Goal: Information Seeking & Learning: Learn about a topic

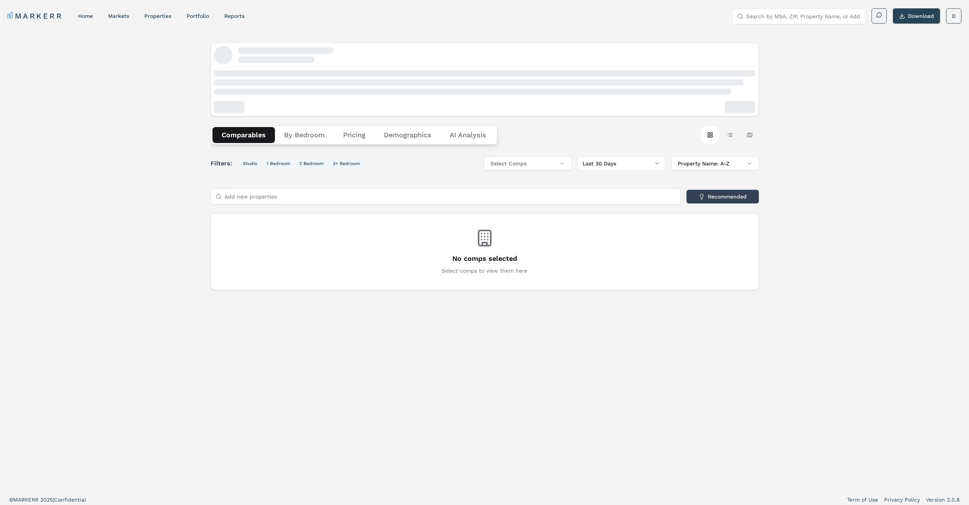
click at [312, 136] on button "By Bedroom" at bounding box center [304, 135] width 59 height 16
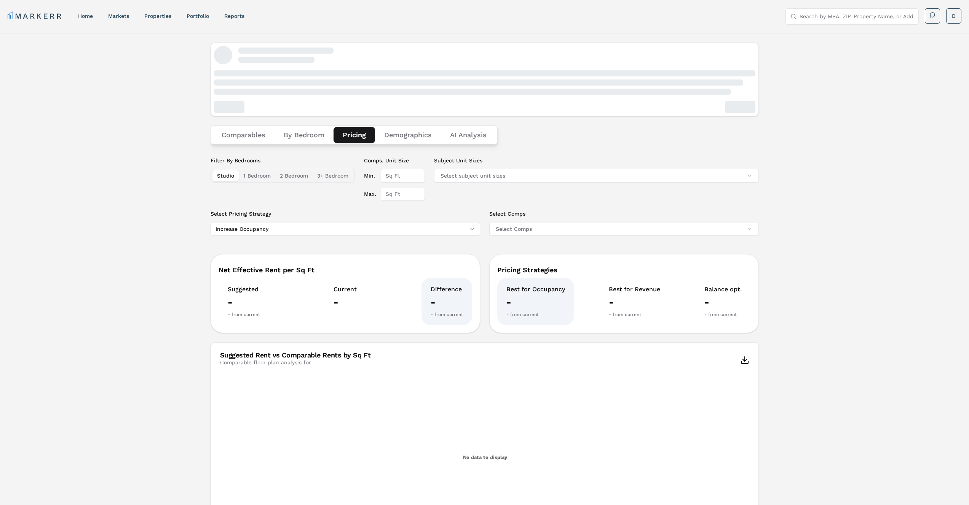
click at [351, 137] on button "Pricing" at bounding box center [353, 135] width 41 height 16
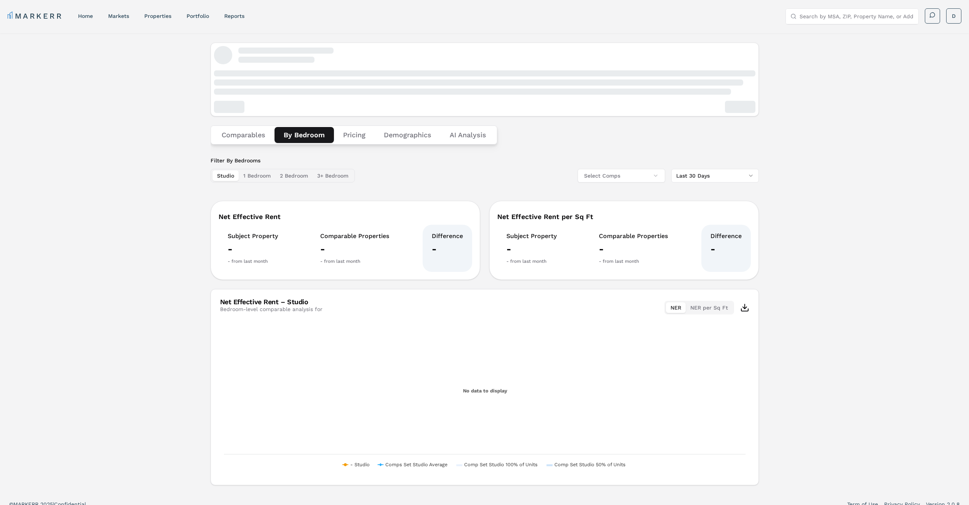
click at [320, 135] on button "By Bedroom" at bounding box center [303, 135] width 59 height 16
click at [82, 19] on div "home" at bounding box center [85, 16] width 15 height 8
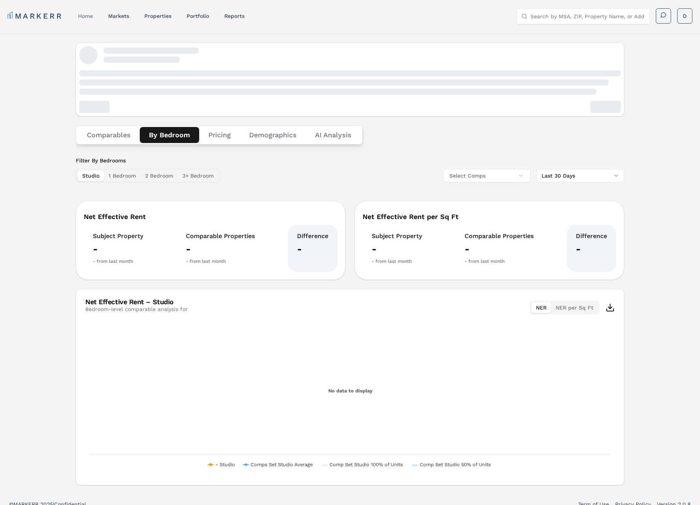
click at [86, 15] on link "home" at bounding box center [85, 16] width 15 height 6
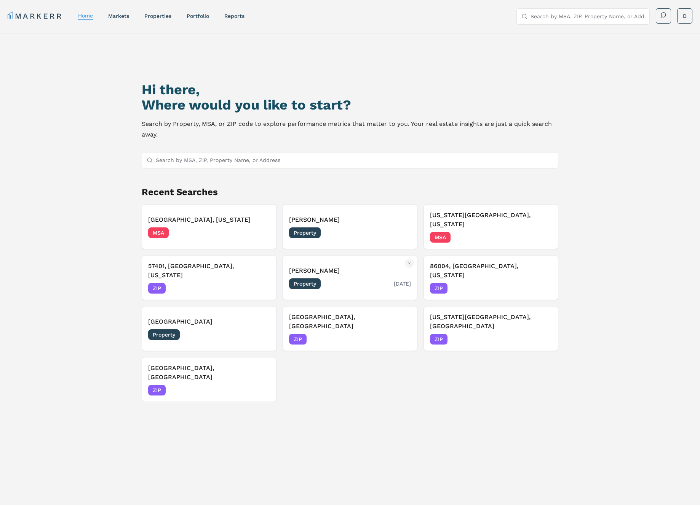
click at [333, 266] on h3 "[PERSON_NAME]" at bounding box center [350, 270] width 122 height 9
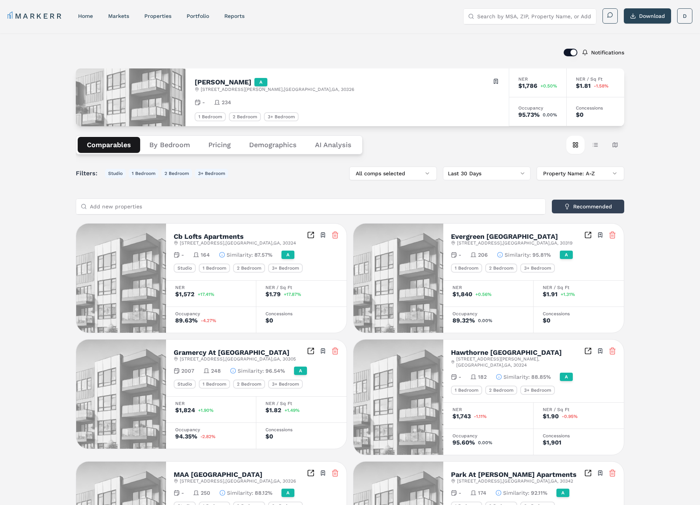
click at [176, 149] on button "By Bedroom" at bounding box center [169, 145] width 59 height 16
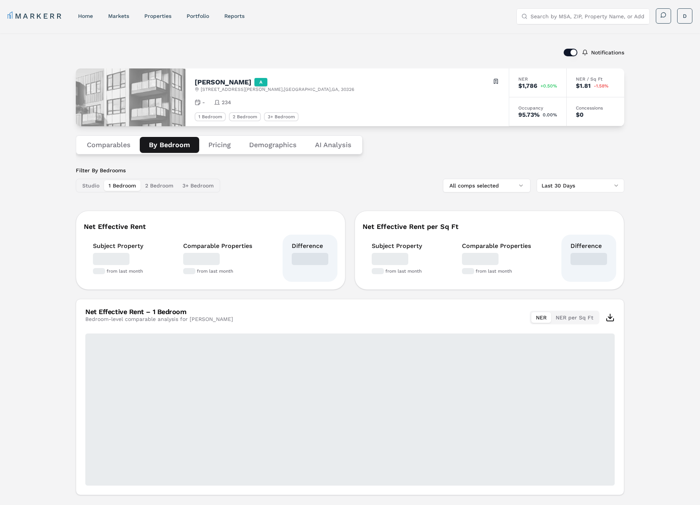
click at [183, 147] on button "By Bedroom" at bounding box center [169, 145] width 59 height 16
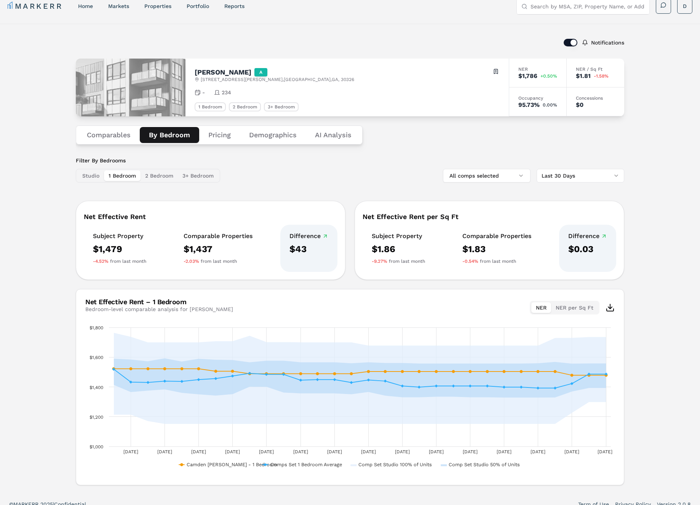
scroll to position [19, 0]
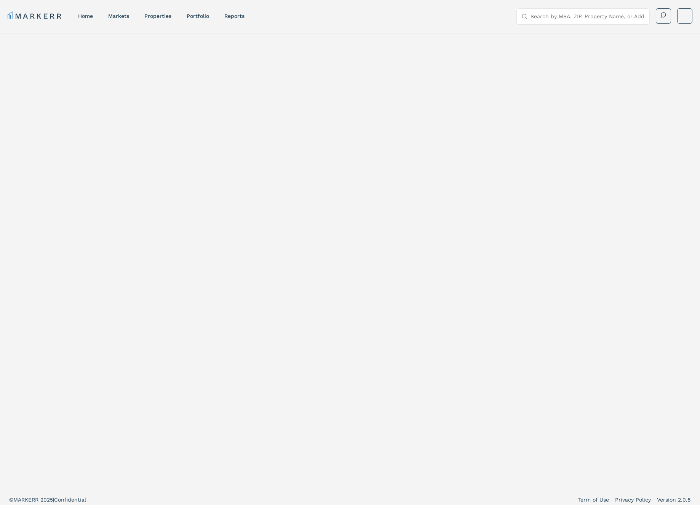
scroll to position [5, 0]
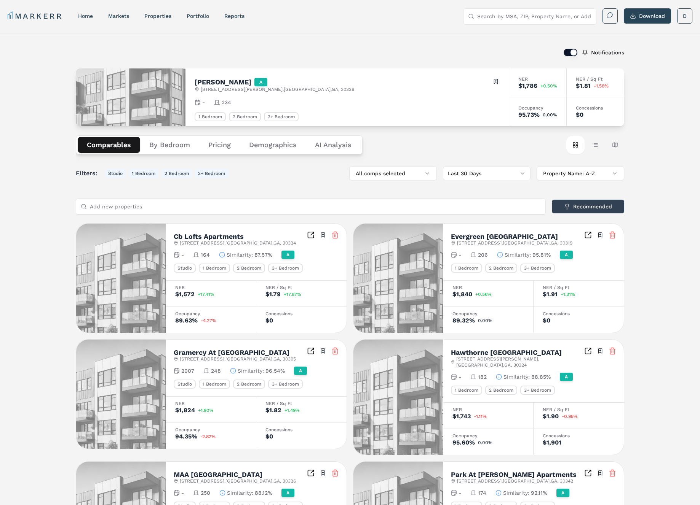
click at [174, 144] on button "By Bedroom" at bounding box center [169, 145] width 59 height 16
